Goal: Information Seeking & Learning: Learn about a topic

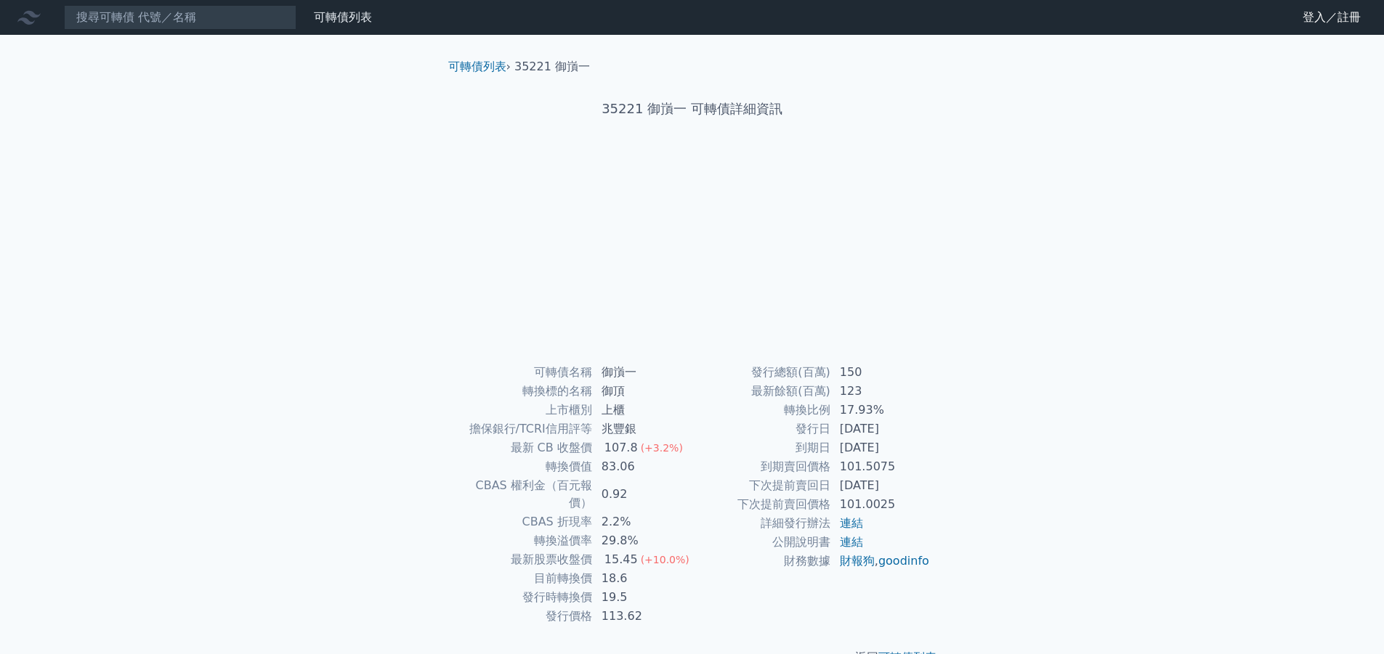
click at [235, 652] on div "可轉債列表 財務數據 可轉債列表 財務數據 登入／註冊 登入／註冊 可轉債列表 › 35221 御嵿一 35221 御嵿一 可轉債詳細資訊 可轉債名稱 107…" at bounding box center [692, 345] width 1384 height 690
click at [222, 3] on nav "可轉債列表 財務數據 可轉債列表 財務數據 登入／註冊 登入／註冊" at bounding box center [692, 17] width 1384 height 35
click at [219, 15] on input at bounding box center [180, 17] width 232 height 25
type input "2737"
drag, startPoint x: 203, startPoint y: 38, endPoint x: 256, endPoint y: 0, distance: 64.9
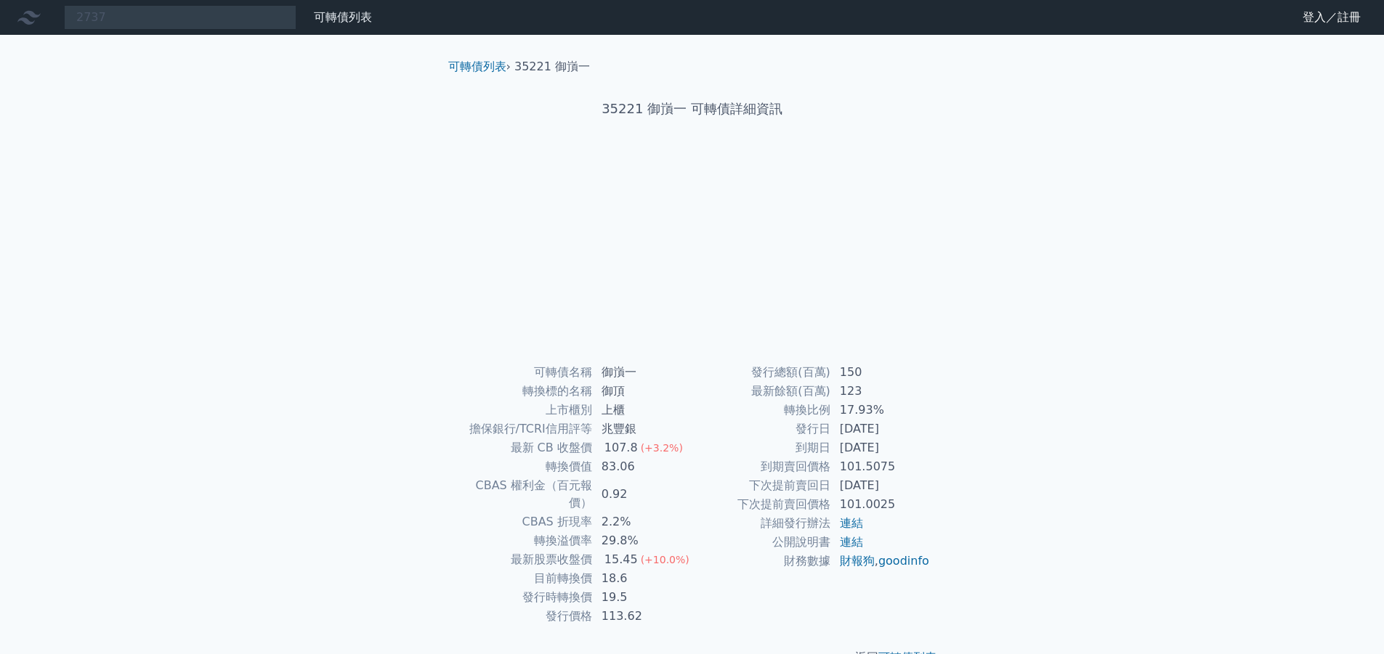
click at [203, 38] on div "2737 可轉債列表 財務數據 可轉債列表 財務數據 登入／註冊 登入／註冊 可轉債列表 › 35221 御嵿一 35221 御嵿一 可轉債詳細資訊 可轉債名稱" at bounding box center [692, 345] width 1384 height 690
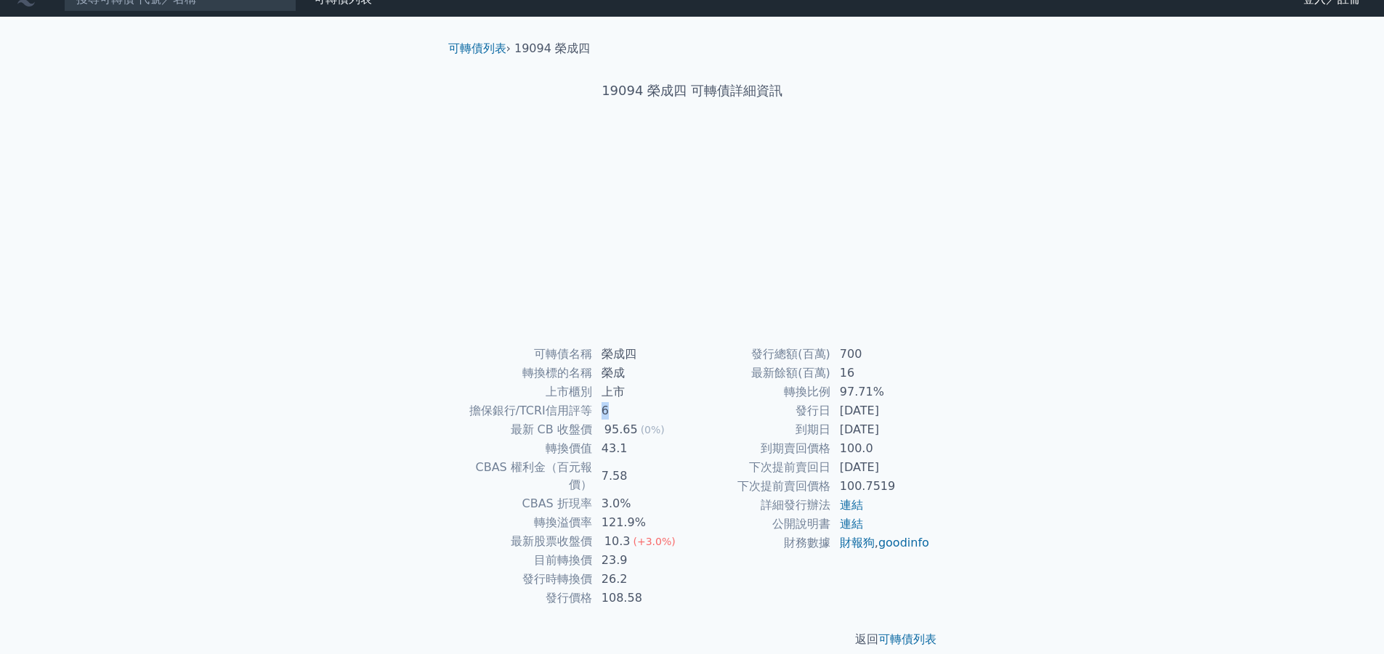
drag, startPoint x: 610, startPoint y: 415, endPoint x: 588, endPoint y: 415, distance: 22.5
click at [588, 415] on tr "擔保銀行/TCRI信用評等 6" at bounding box center [573, 411] width 238 height 19
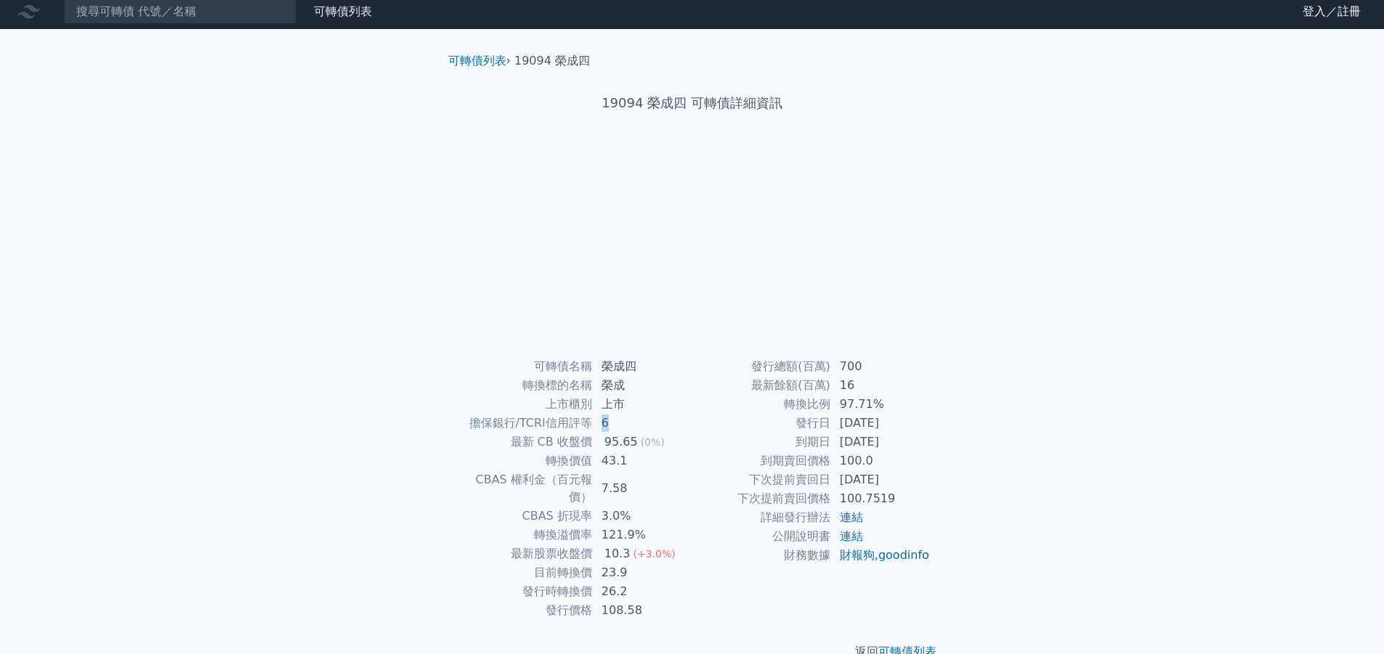
scroll to position [0, 0]
